Goal: Task Accomplishment & Management: Manage account settings

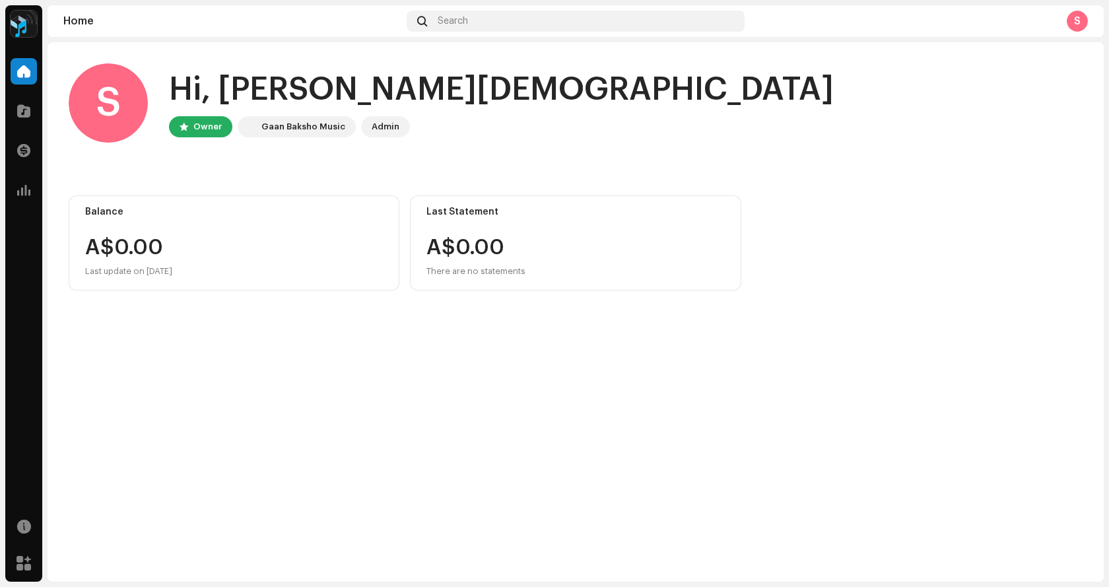
click at [110, 103] on div "S" at bounding box center [108, 102] width 79 height 79
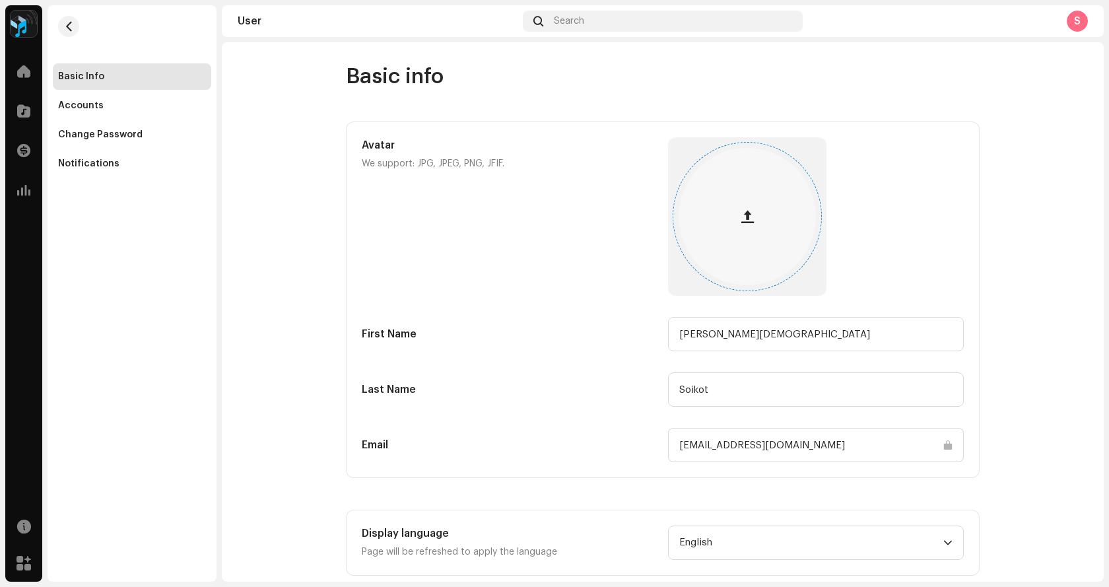
click at [748, 224] on button "button" at bounding box center [747, 217] width 32 height 32
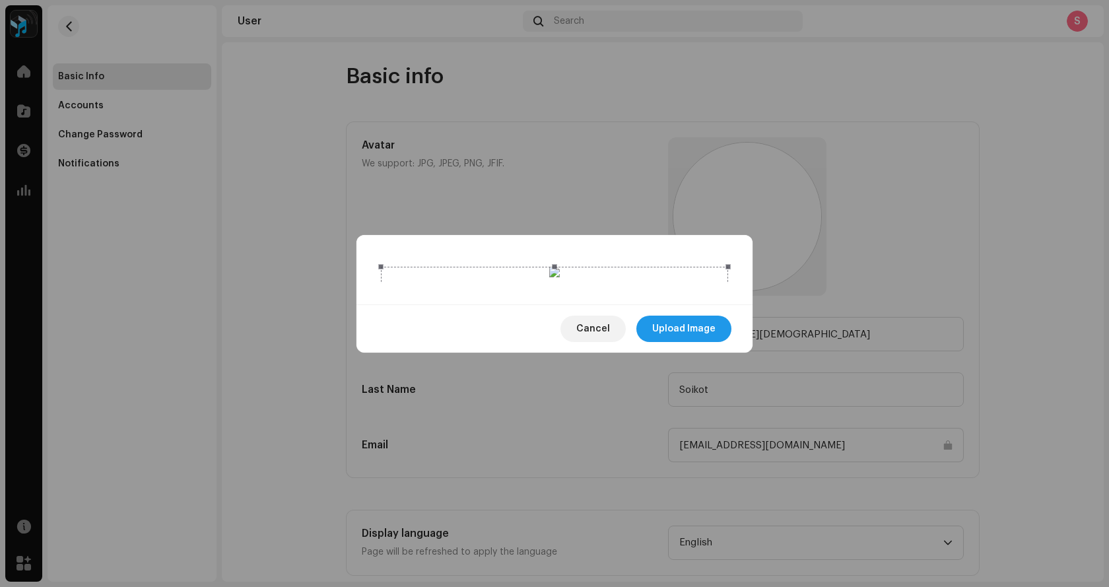
click at [684, 342] on span "Upload Image" at bounding box center [683, 328] width 63 height 26
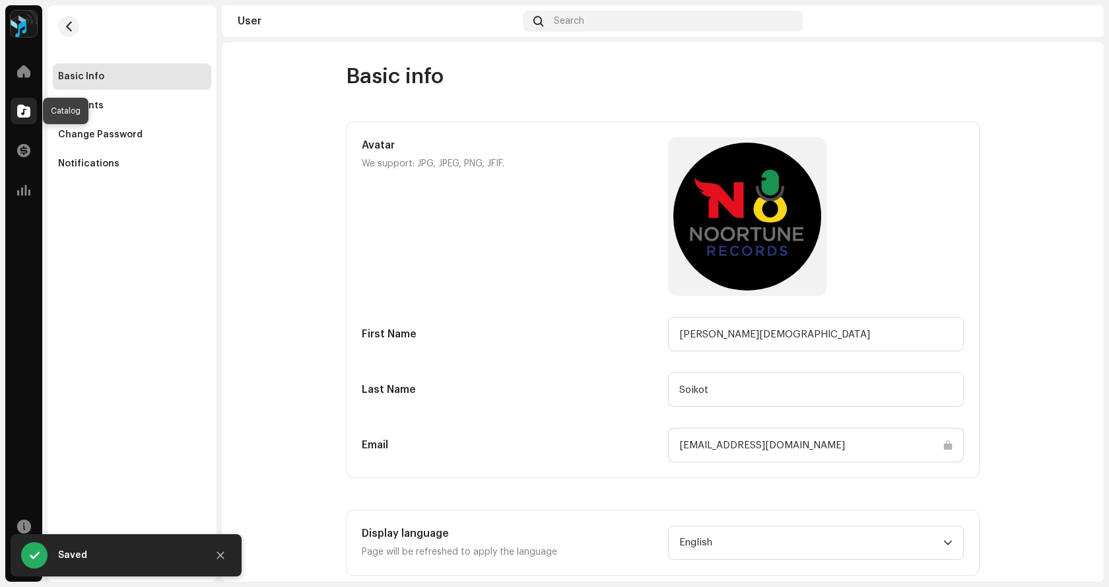
click at [24, 115] on span at bounding box center [23, 111] width 13 height 11
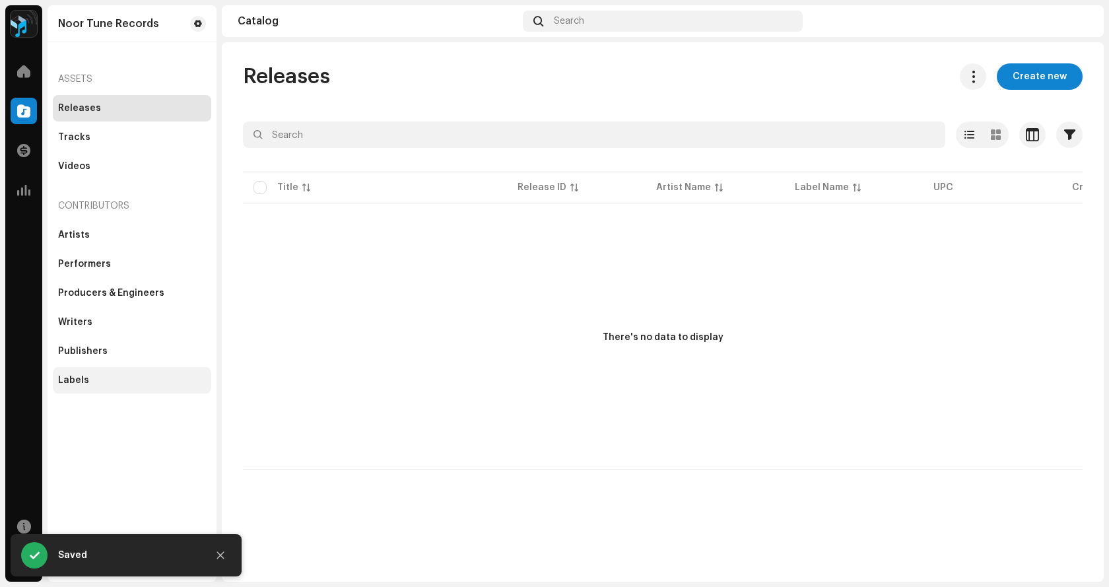
click at [90, 377] on div "Labels" at bounding box center [132, 380] width 148 height 11
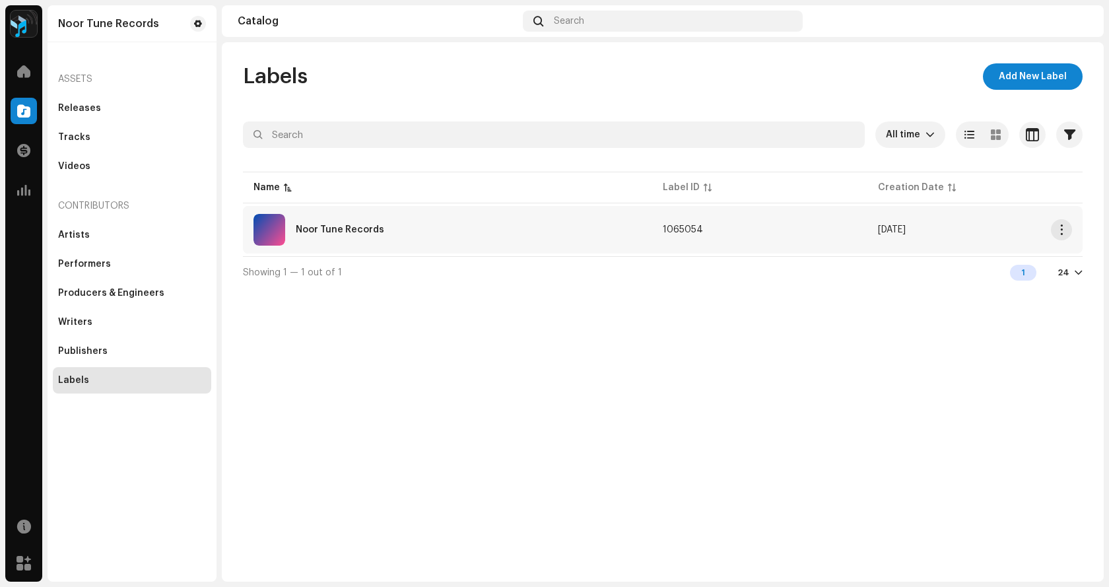
click at [344, 234] on div "Noor Tune Records" at bounding box center [447, 230] width 388 height 32
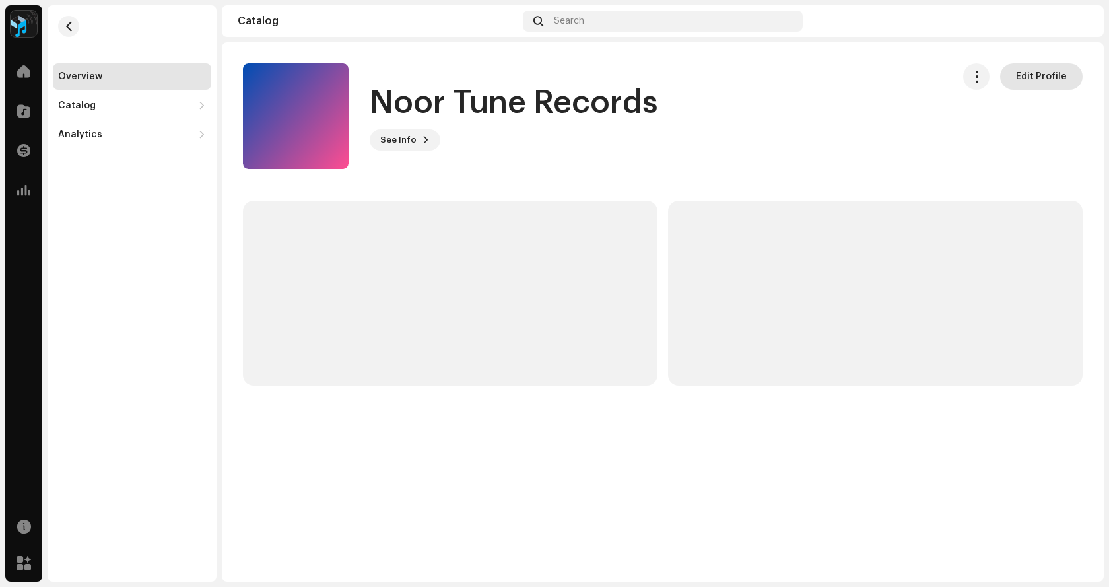
click at [1047, 79] on span "Edit Profile" at bounding box center [1041, 76] width 51 height 26
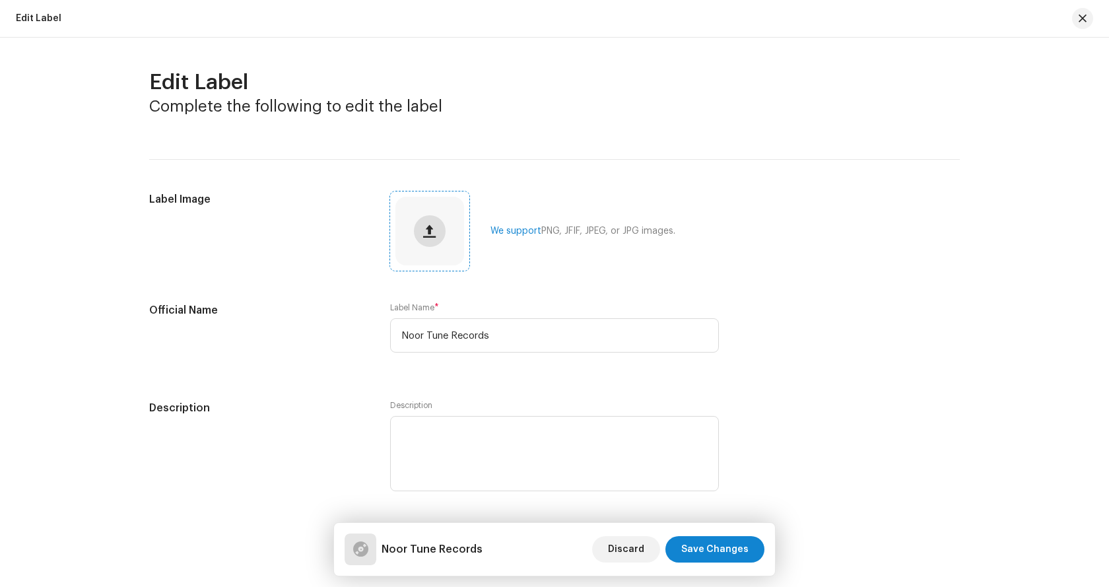
click at [434, 234] on button "button" at bounding box center [430, 231] width 32 height 32
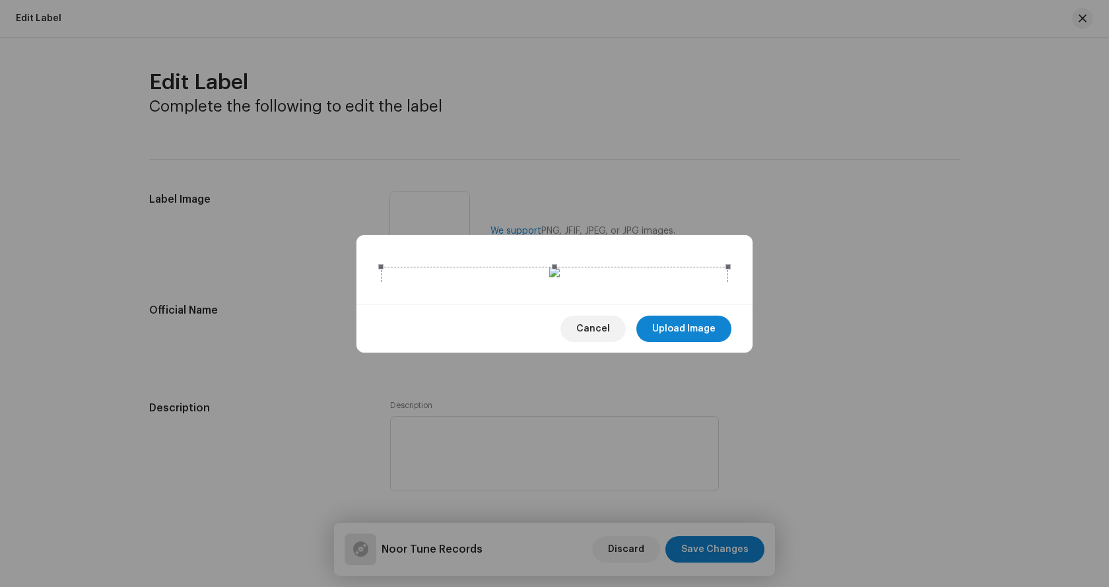
click at [698, 342] on span "Upload Image" at bounding box center [683, 328] width 63 height 26
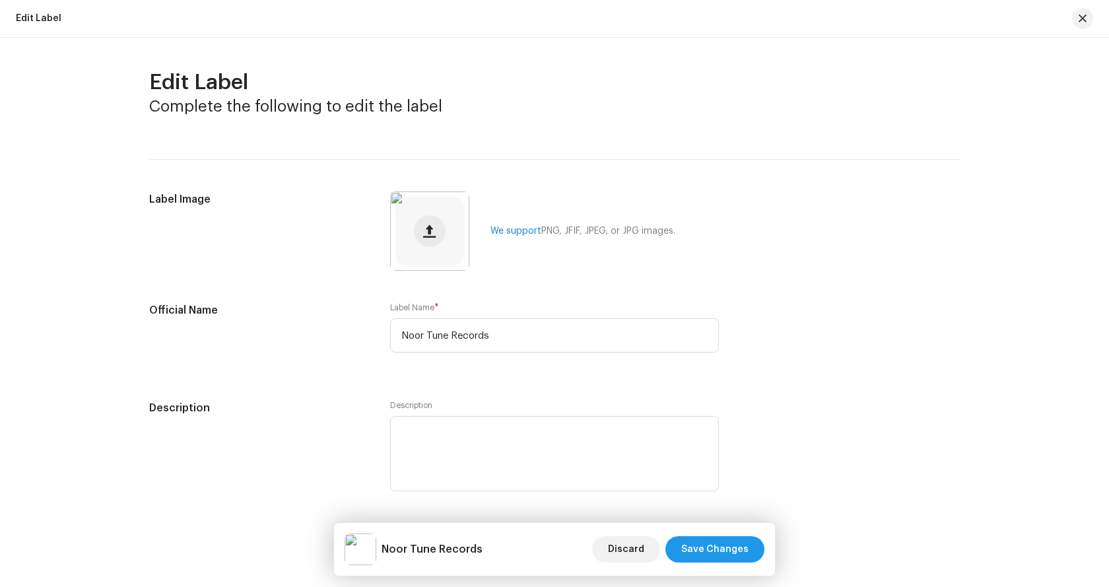
click at [724, 555] on span "Save Changes" at bounding box center [714, 549] width 67 height 26
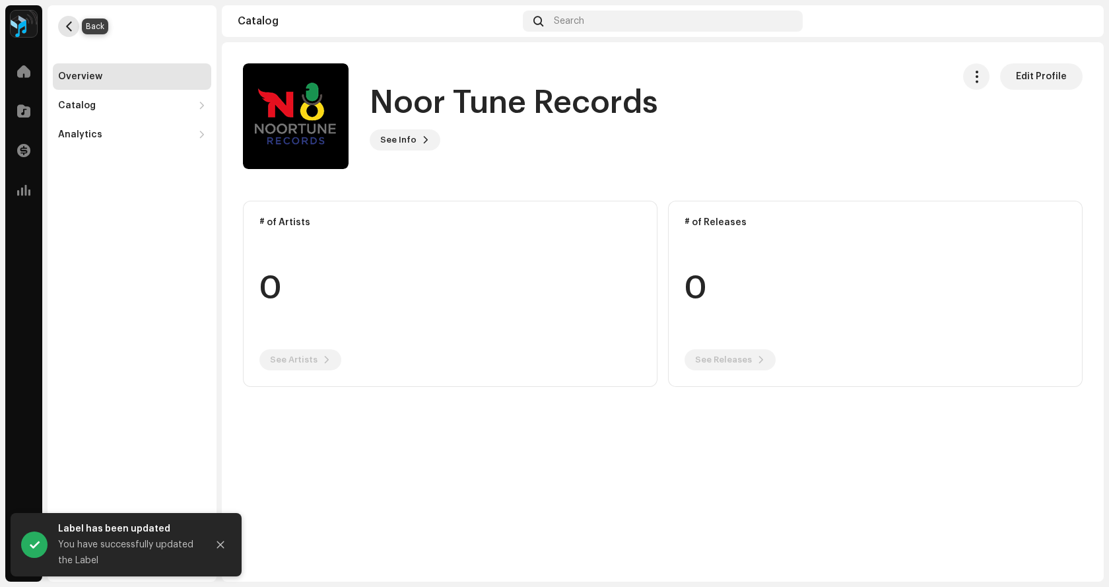
click at [70, 25] on span "button" at bounding box center [69, 26] width 10 height 11
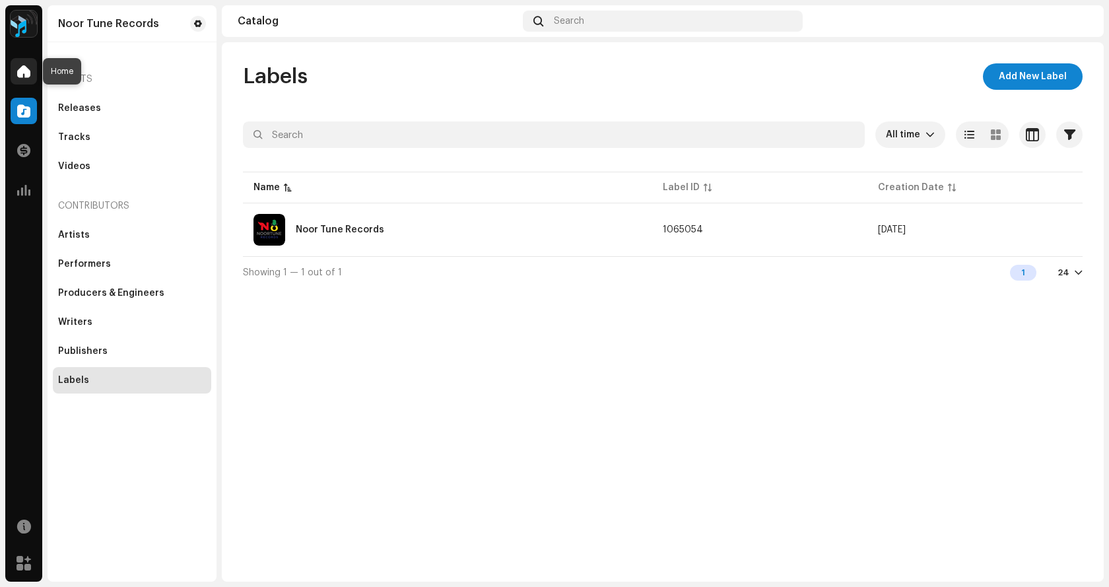
click at [29, 73] on span at bounding box center [23, 71] width 13 height 11
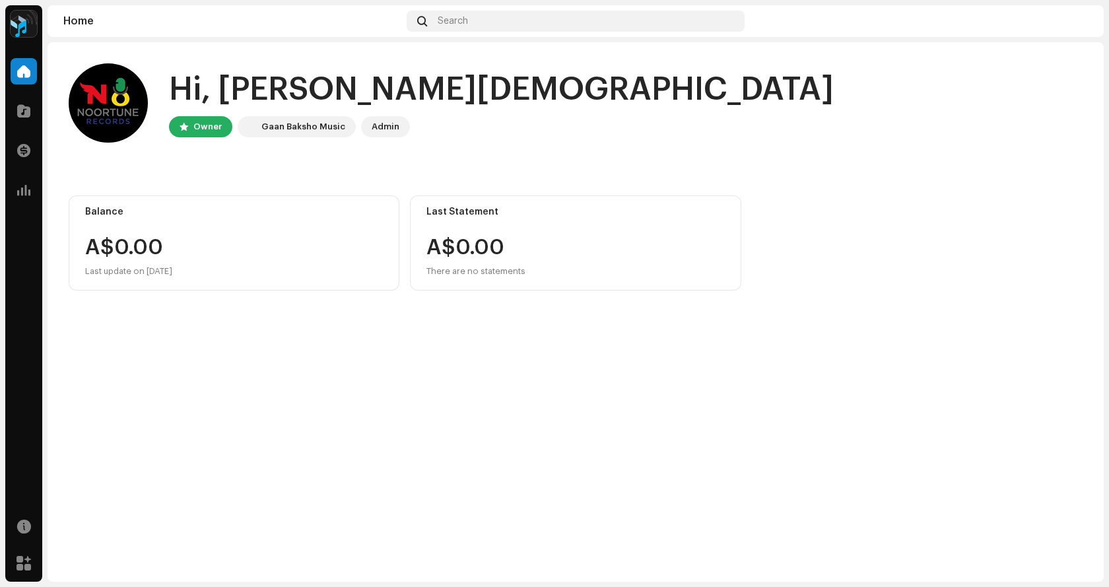
click at [1088, 25] on div "Home Search" at bounding box center [576, 21] width 1056 height 32
click at [1075, 25] on img at bounding box center [1076, 21] width 21 height 21
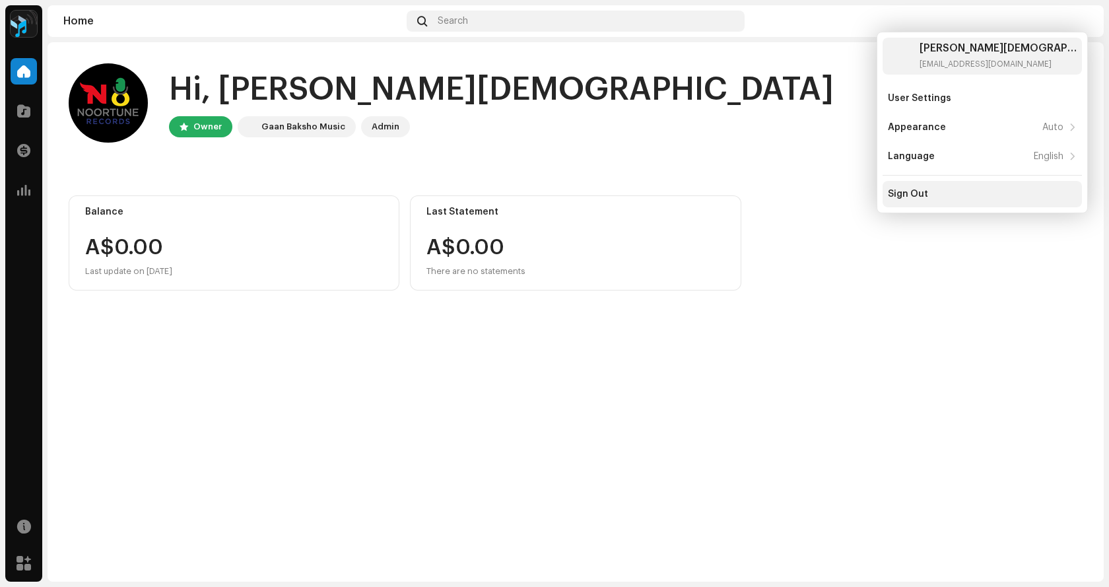
click at [902, 187] on div "Sign Out" at bounding box center [981, 194] width 199 height 26
